Goal: Entertainment & Leisure: Consume media (video, audio)

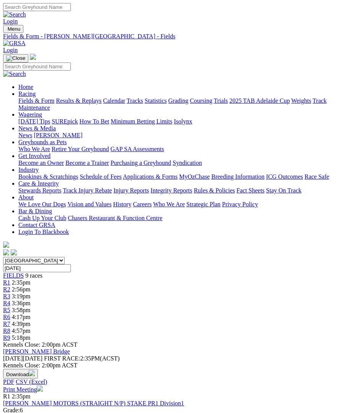
click at [6, 31] on img "Toggle navigation" at bounding box center [6, 31] width 0 height 0
click at [71, 104] on link "Results & Replays" at bounding box center [79, 100] width 46 height 7
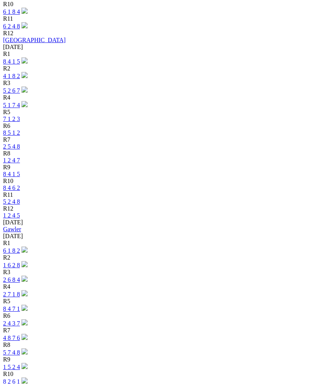
scroll to position [546, 0]
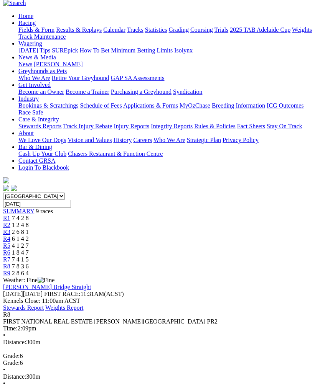
scroll to position [70, 0]
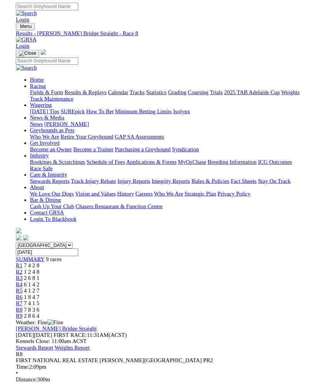
scroll to position [84, 0]
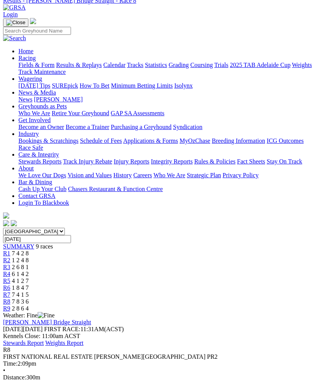
scroll to position [35, 0]
click at [10, 292] on span "R7" at bounding box center [6, 295] width 7 height 7
